Goal: Task Accomplishment & Management: Use online tool/utility

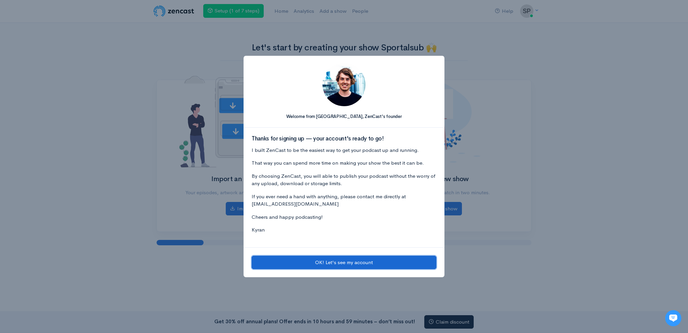
click at [347, 264] on button "OK! Let's see my account" at bounding box center [344, 263] width 185 height 14
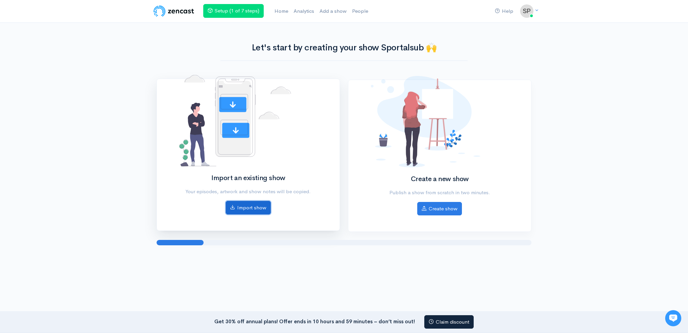
click at [251, 208] on link "Import show" at bounding box center [248, 208] width 45 height 14
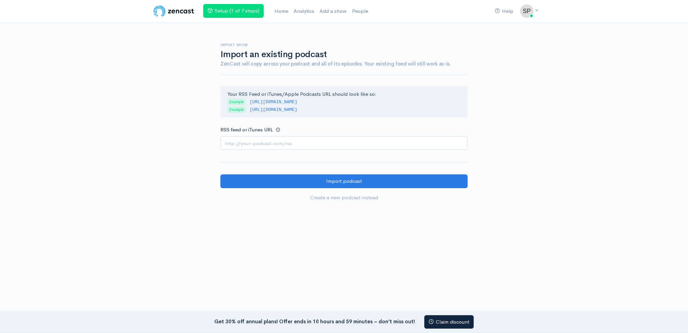
drag, startPoint x: 312, startPoint y: 144, endPoint x: 301, endPoint y: 151, distance: 12.6
click at [311, 144] on input "RSS feed or iTunes URL" at bounding box center [343, 143] width 247 height 14
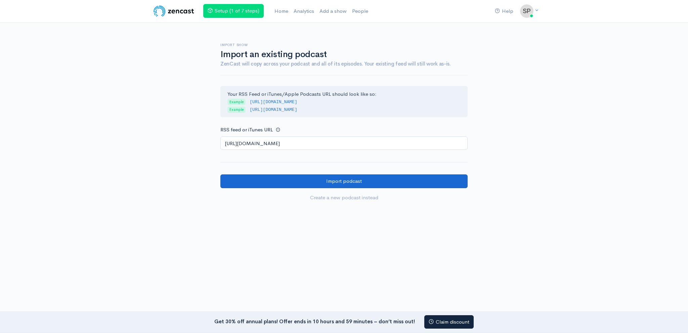
type input "[URL][DOMAIN_NAME]"
click at [266, 177] on input "Import podcast" at bounding box center [343, 181] width 247 height 14
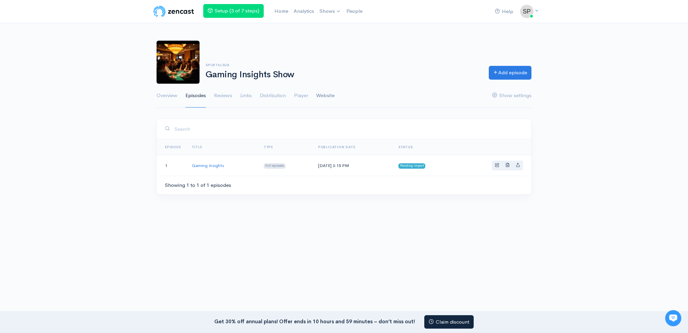
click at [325, 99] on link "Website" at bounding box center [325, 96] width 18 height 24
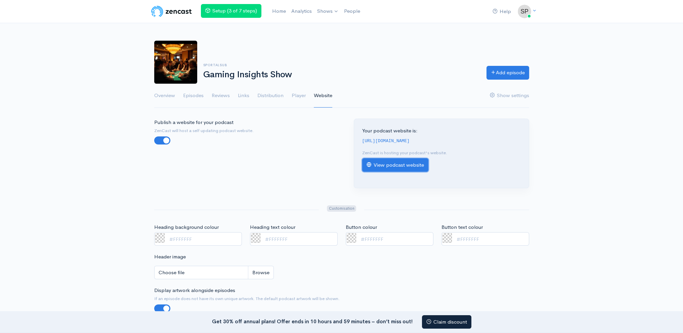
click at [384, 167] on link "View podcast website" at bounding box center [395, 165] width 66 height 14
